Goal: Book appointment/travel/reservation

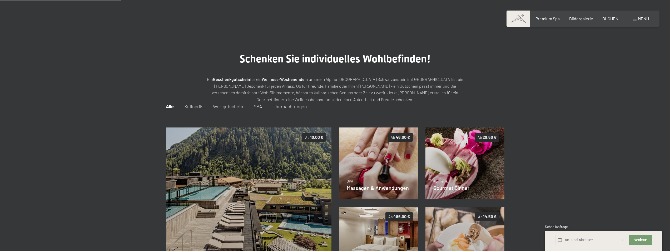
click at [465, 207] on img at bounding box center [464, 243] width 79 height 72
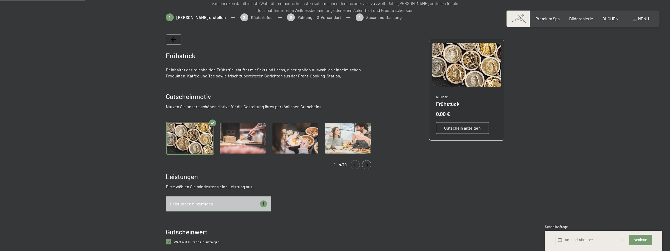
scroll to position [76, 0]
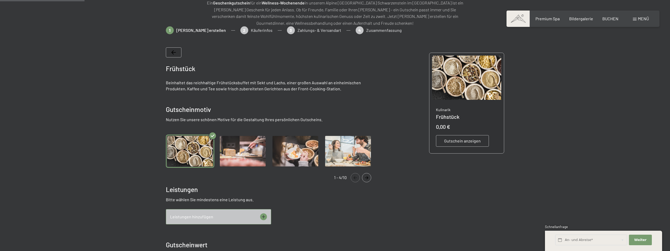
click at [247, 152] on img "Gallery" at bounding box center [242, 151] width 48 height 33
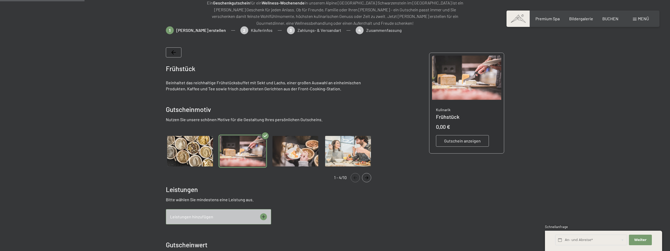
click at [291, 153] on img "Gallery" at bounding box center [295, 151] width 48 height 33
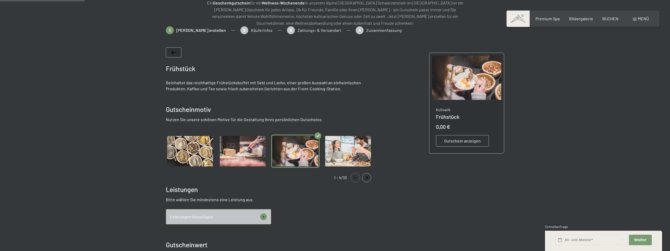
click at [259, 153] on img "Gallery" at bounding box center [242, 151] width 48 height 33
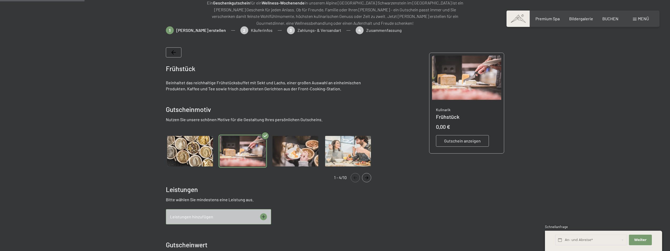
click at [348, 158] on img "Gallery" at bounding box center [348, 151] width 48 height 33
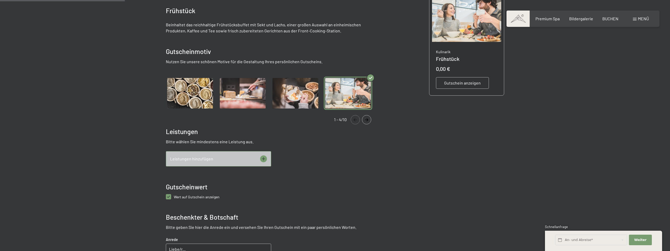
scroll to position [155, 0]
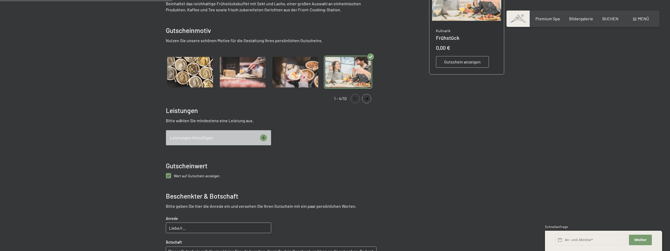
click at [242, 138] on div "Leistungen hinzufügen" at bounding box center [218, 137] width 105 height 15
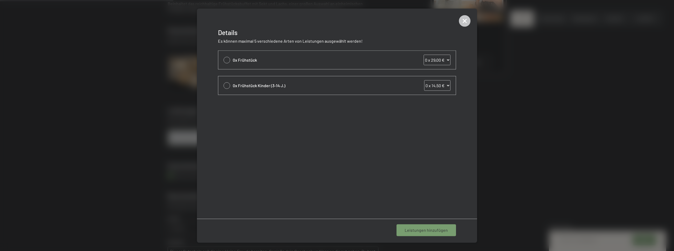
click at [225, 58] on div at bounding box center [226, 60] width 7 height 7
select select "1"
click at [435, 58] on select "0 x 29,00 € 1 x 29,00 € 2 x 29,00 € 3 x 29,00 € 4 x 29,00 € 5 x 29,00 € 6 x 29,…" at bounding box center [437, 59] width 27 height 11
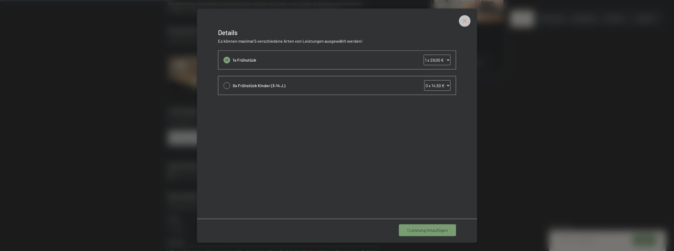
click at [466, 19] on icon at bounding box center [464, 20] width 5 height 5
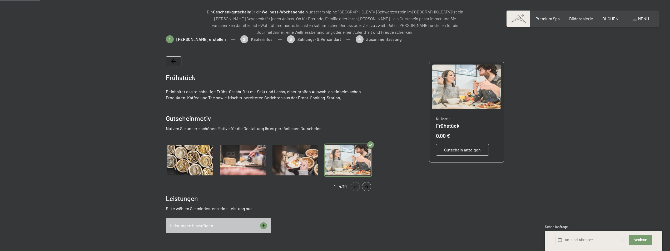
scroll to position [24, 0]
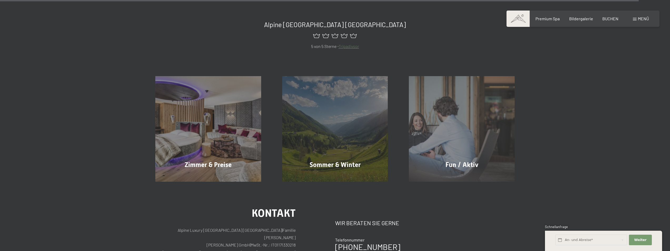
scroll to position [2975, 0]
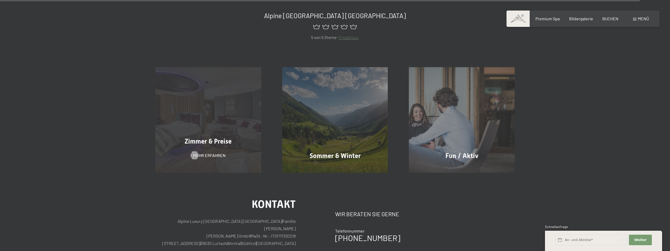
click at [193, 137] on div "Zimmer & Preise" at bounding box center [208, 141] width 127 height 9
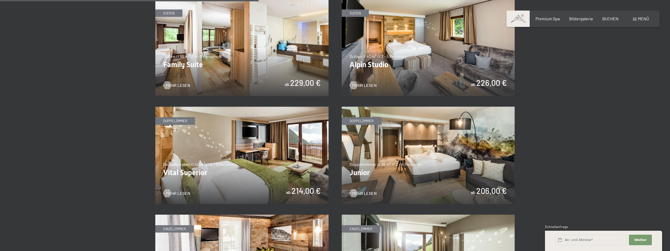
scroll to position [684, 0]
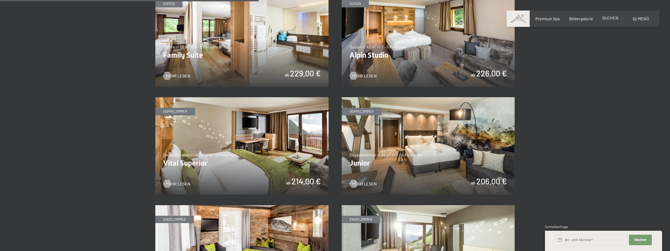
click at [608, 16] on span "BUCHEN" at bounding box center [610, 17] width 16 height 5
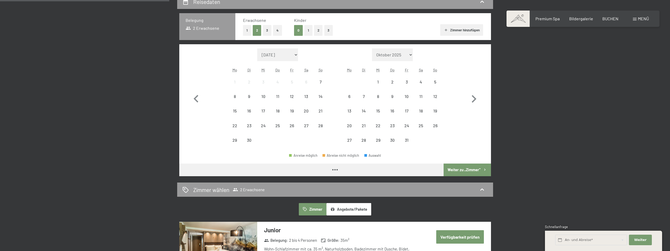
scroll to position [132, 0]
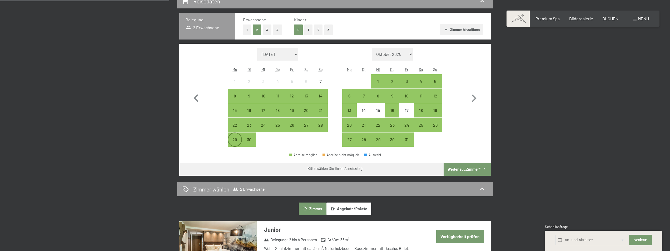
click at [238, 140] on div "29" at bounding box center [234, 143] width 13 height 13
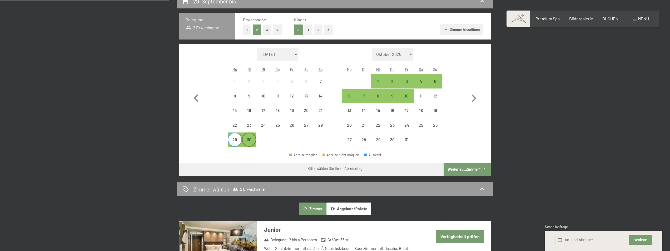
click at [247, 140] on div "30" at bounding box center [248, 143] width 13 height 13
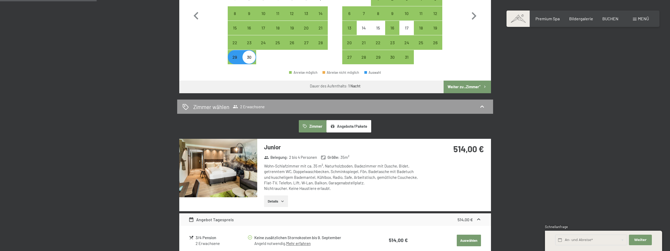
scroll to position [290, 0]
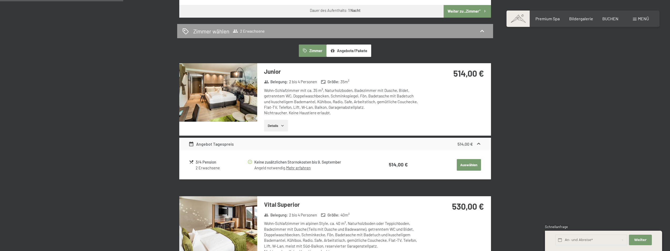
click at [398, 165] on strong "514,00 €" at bounding box center [398, 164] width 19 height 6
click at [282, 122] on button "Details" at bounding box center [276, 126] width 24 height 12
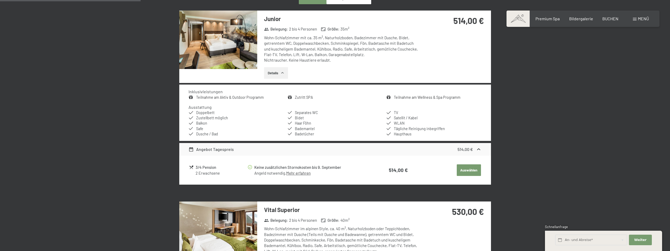
click at [472, 167] on button "Auswählen" at bounding box center [469, 170] width 24 height 12
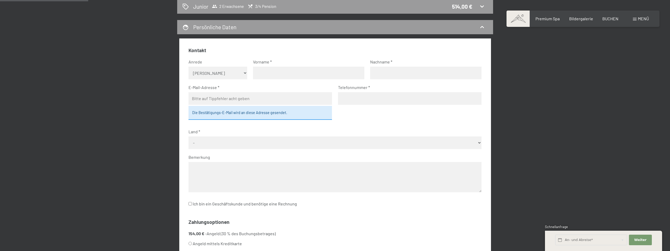
scroll to position [73, 0]
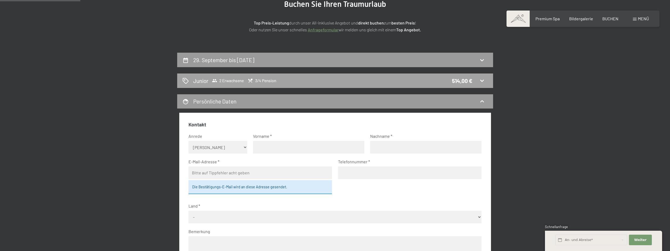
click at [299, 85] on div "Junior 2 Erwachsene 3/4 Pension 514,00 €" at bounding box center [335, 80] width 316 height 14
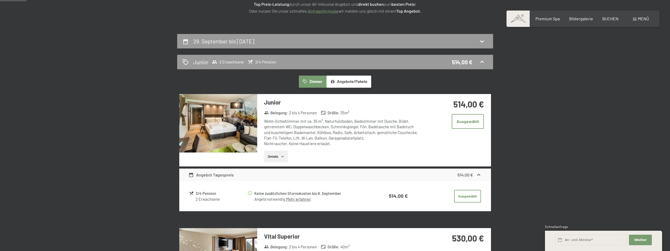
scroll to position [47, 0]
